Goal: Browse casually

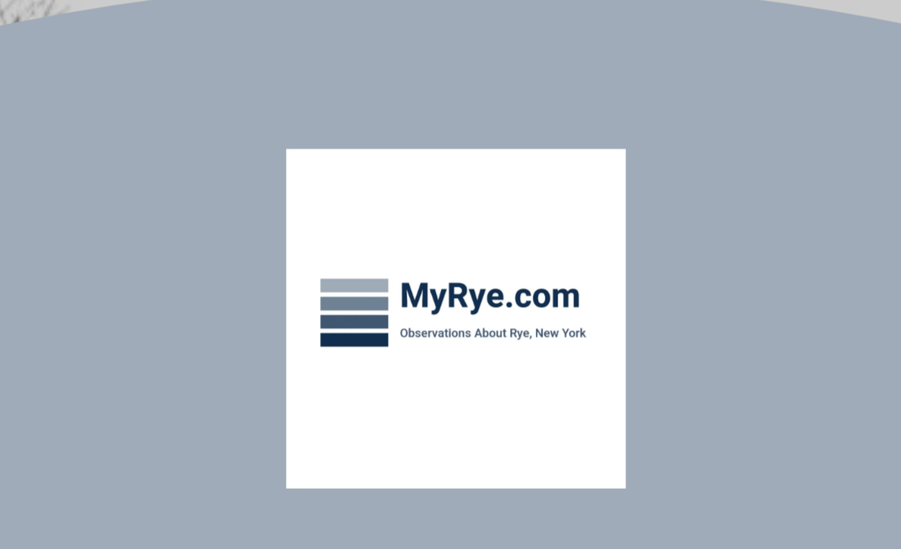
click at [309, 232] on div "Your Search is Over Everything You Need to Know About Rye for FREE in Your Inbo…" at bounding box center [451, 379] width 284 height 294
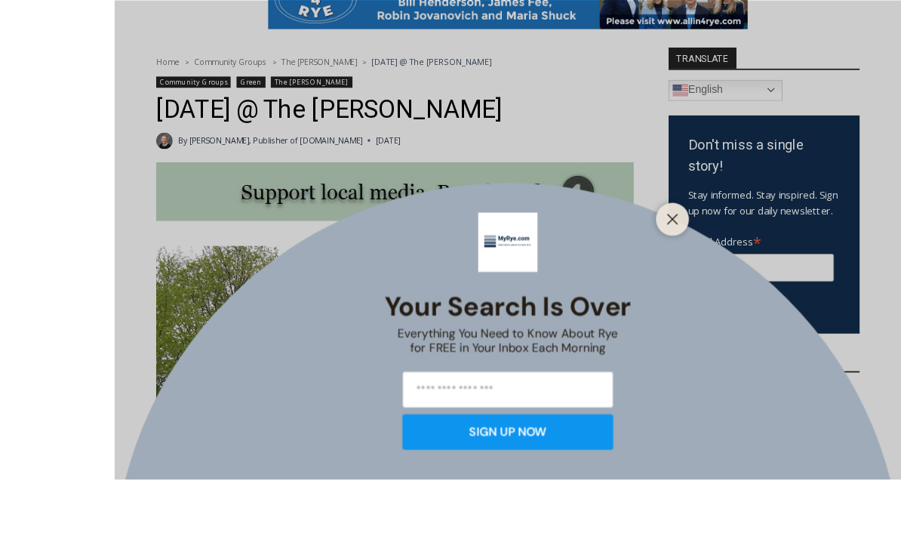
scroll to position [468, 0]
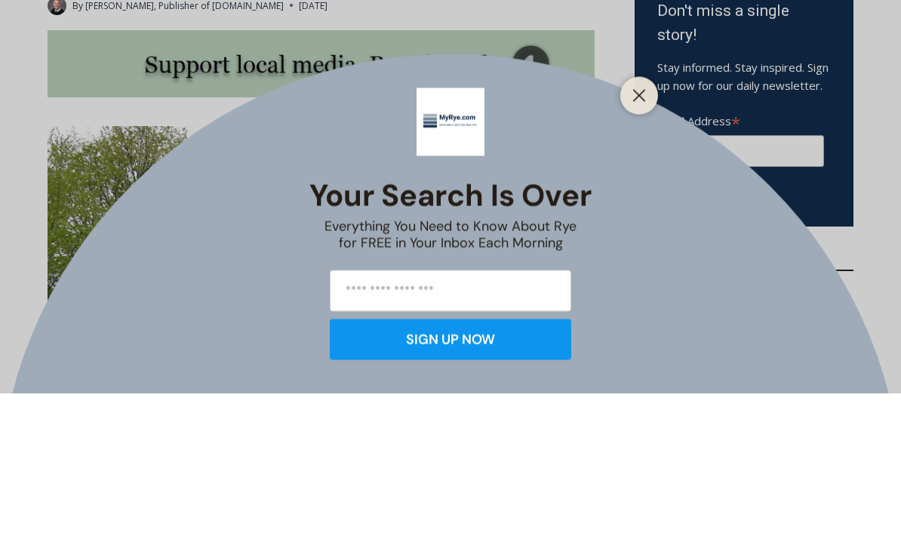
click at [530, 232] on div "Your Search is Over Everything You Need to Know About Rye for FREE in Your Inbo…" at bounding box center [451, 379] width 284 height 294
click at [554, 232] on div "Your Search is Over Everything You Need to Know About Rye for FREE in Your Inbo…" at bounding box center [451, 379] width 284 height 294
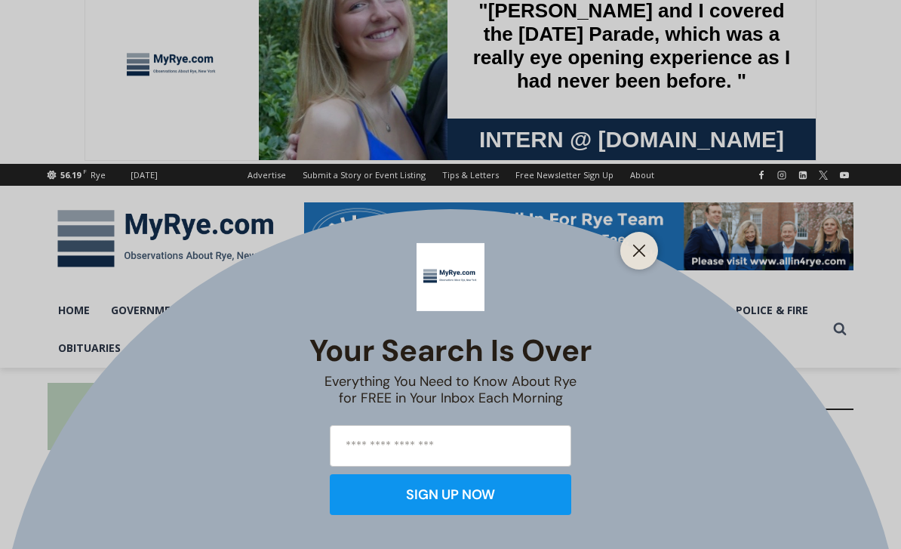
scroll to position [0, 0]
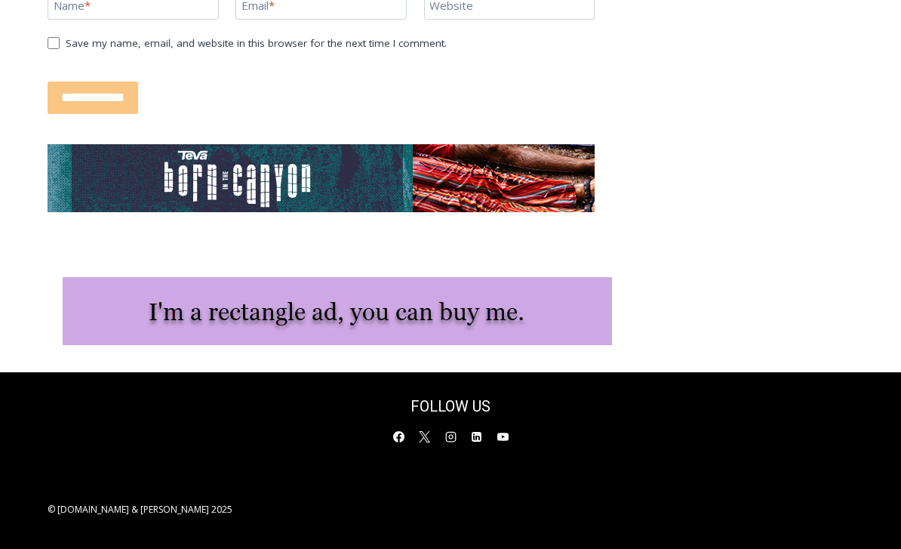
scroll to position [1952, 0]
